Goal: Find specific page/section: Find specific page/section

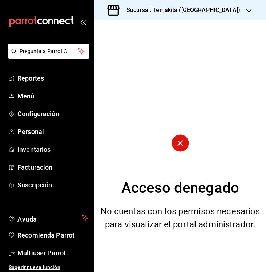
click at [198, 12] on h3 "Sucursal: Temakita ([GEOGRAPHIC_DATA])" at bounding box center [181, 10] width 120 height 9
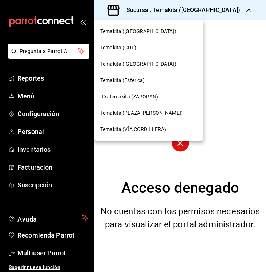
click at [154, 81] on div "Temakita (Esferica)" at bounding box center [148, 81] width 97 height 8
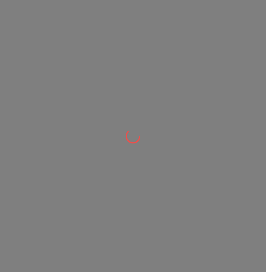
click at [128, 81] on div at bounding box center [133, 136] width 266 height 272
